Goal: Find contact information: Find contact information

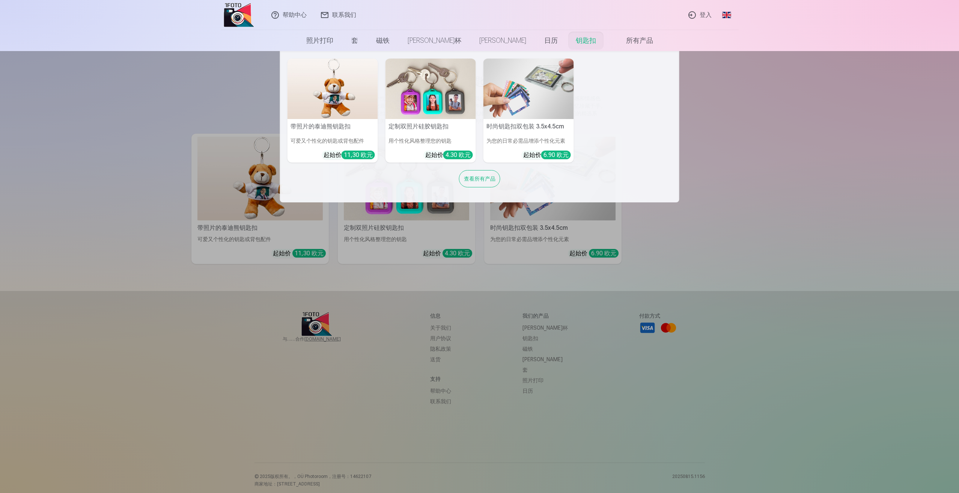
click at [576, 43] on font "钥匙扣" at bounding box center [586, 40] width 20 height 8
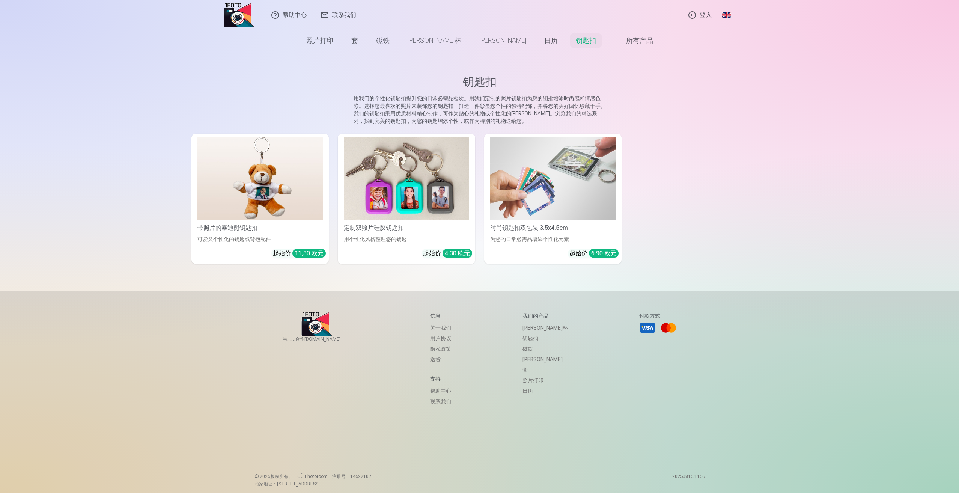
click at [345, 7] on link "联系我们" at bounding box center [339, 15] width 50 height 30
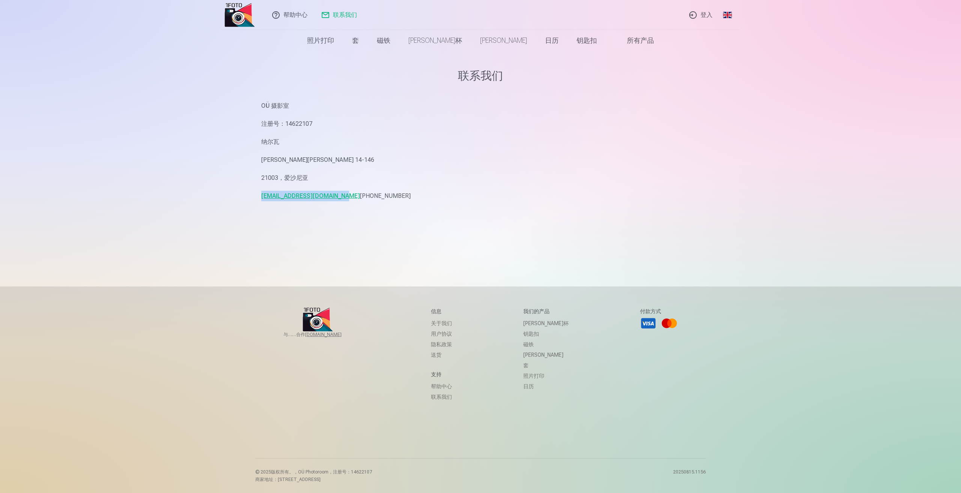
drag, startPoint x: 250, startPoint y: 189, endPoint x: 340, endPoint y: 196, distance: 90.0
click at [340, 196] on div "帮助中心 联系我们 登入 全球的 爱沙尼亚语（et） 俄语（ru） 英语 (en) 照片打印 高品质照片打印 210gsm 纸张，令人惊叹的色彩和细节 起始价…" at bounding box center [480, 246] width 961 height 493
copy font "zoya.hussainova@gmail.com"
